Goal: Book appointment/travel/reservation

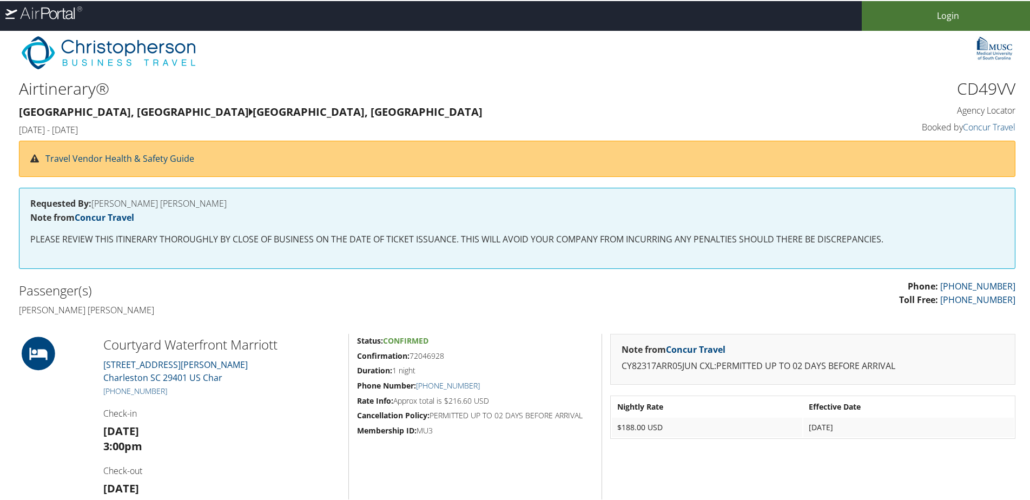
click at [932, 9] on link "Login" at bounding box center [948, 15] width 173 height 30
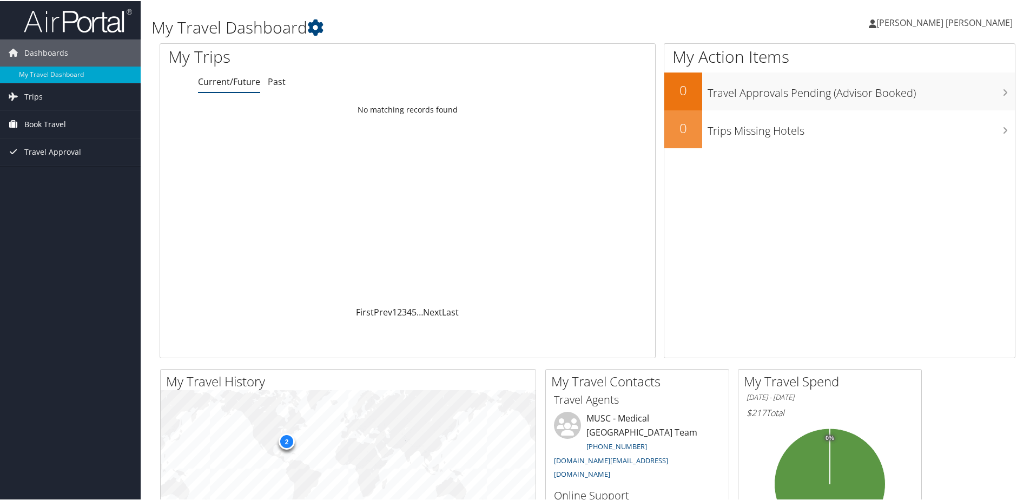
click at [48, 120] on span "Book Travel" at bounding box center [45, 123] width 42 height 27
click at [77, 173] on link "Book/Manage Online Trips" at bounding box center [70, 177] width 141 height 16
